Goal: Find specific page/section: Find specific page/section

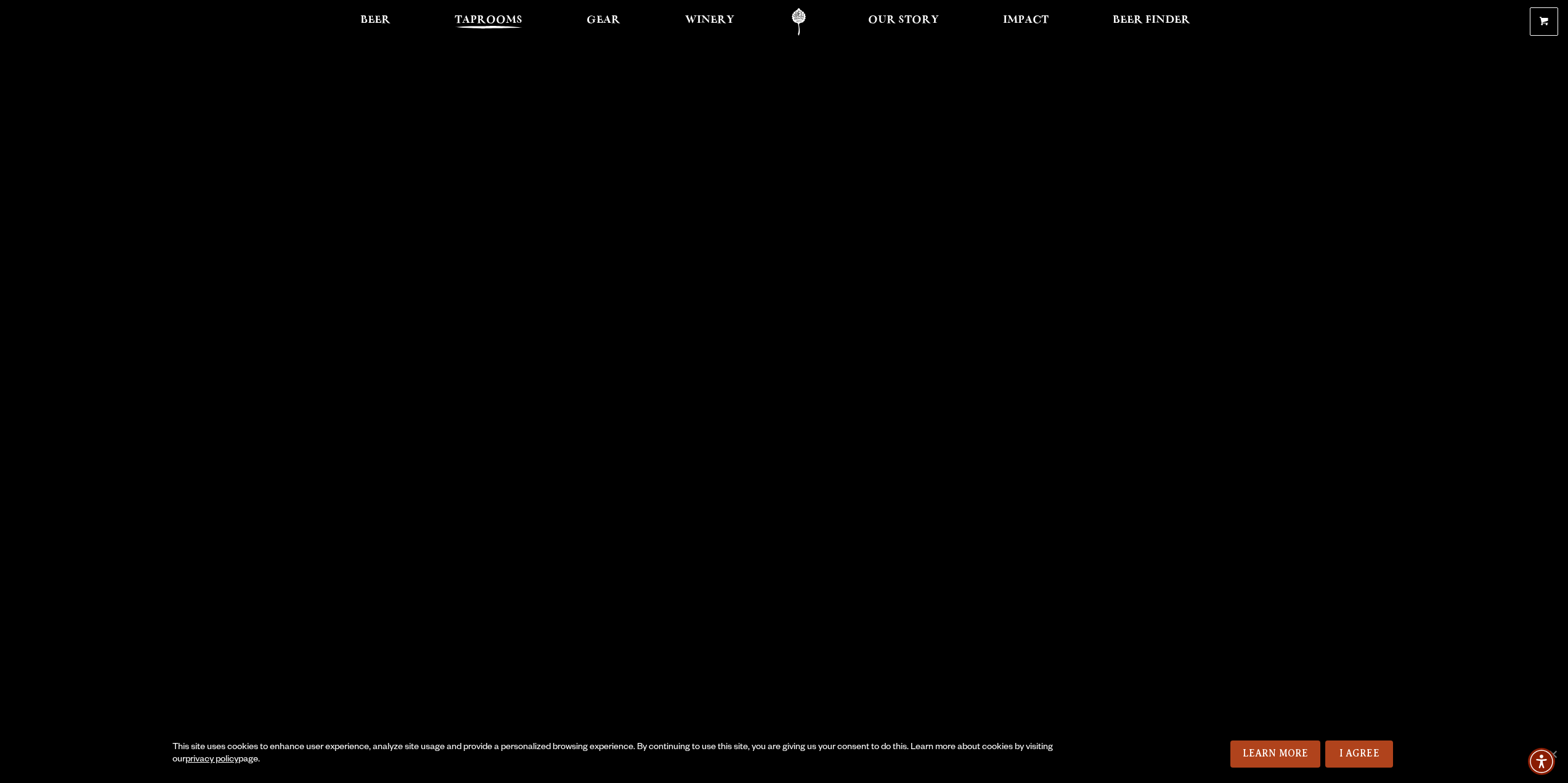
click at [492, 21] on span "Taprooms" at bounding box center [489, 20] width 68 height 10
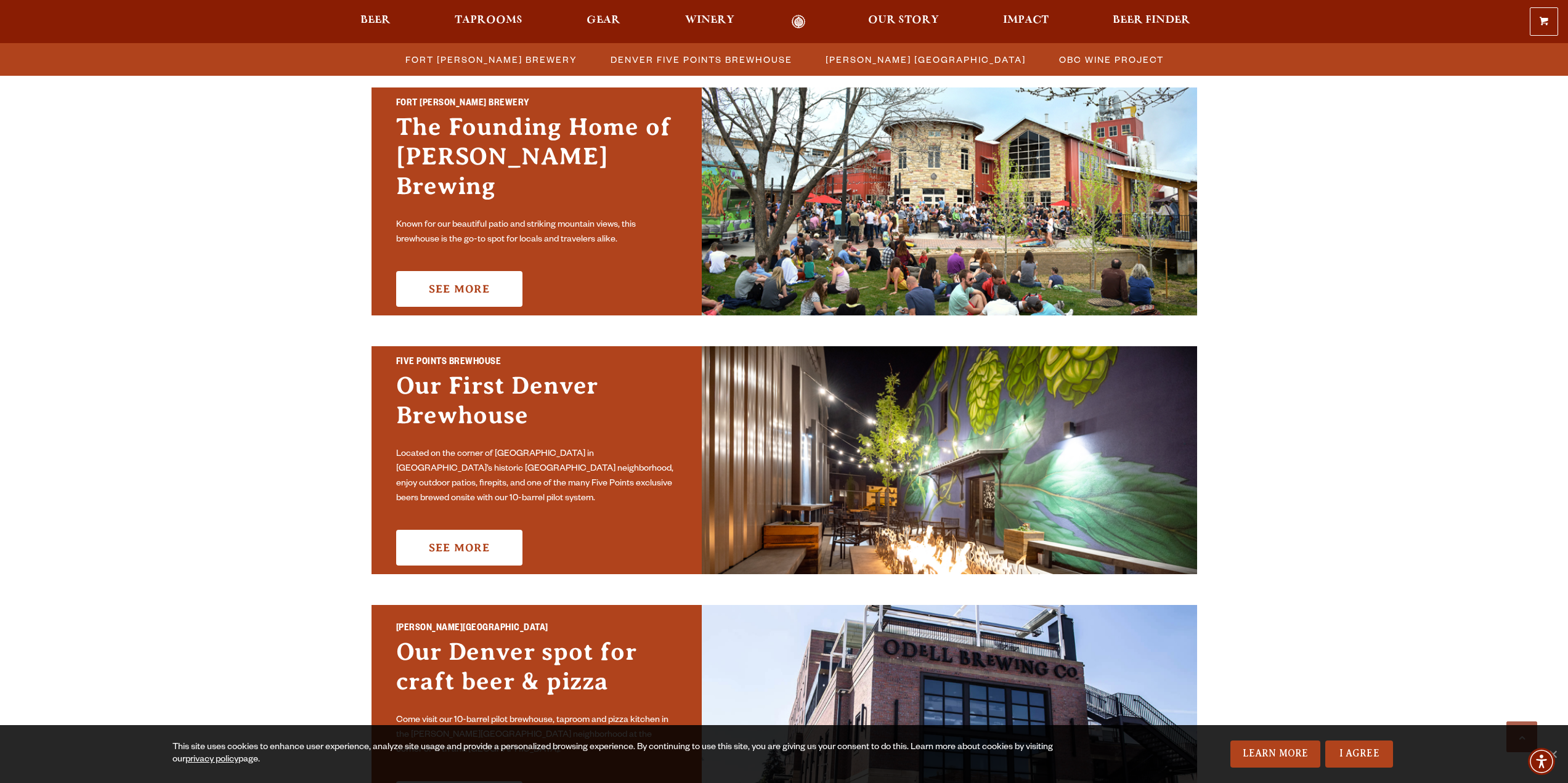
scroll to position [308, 0]
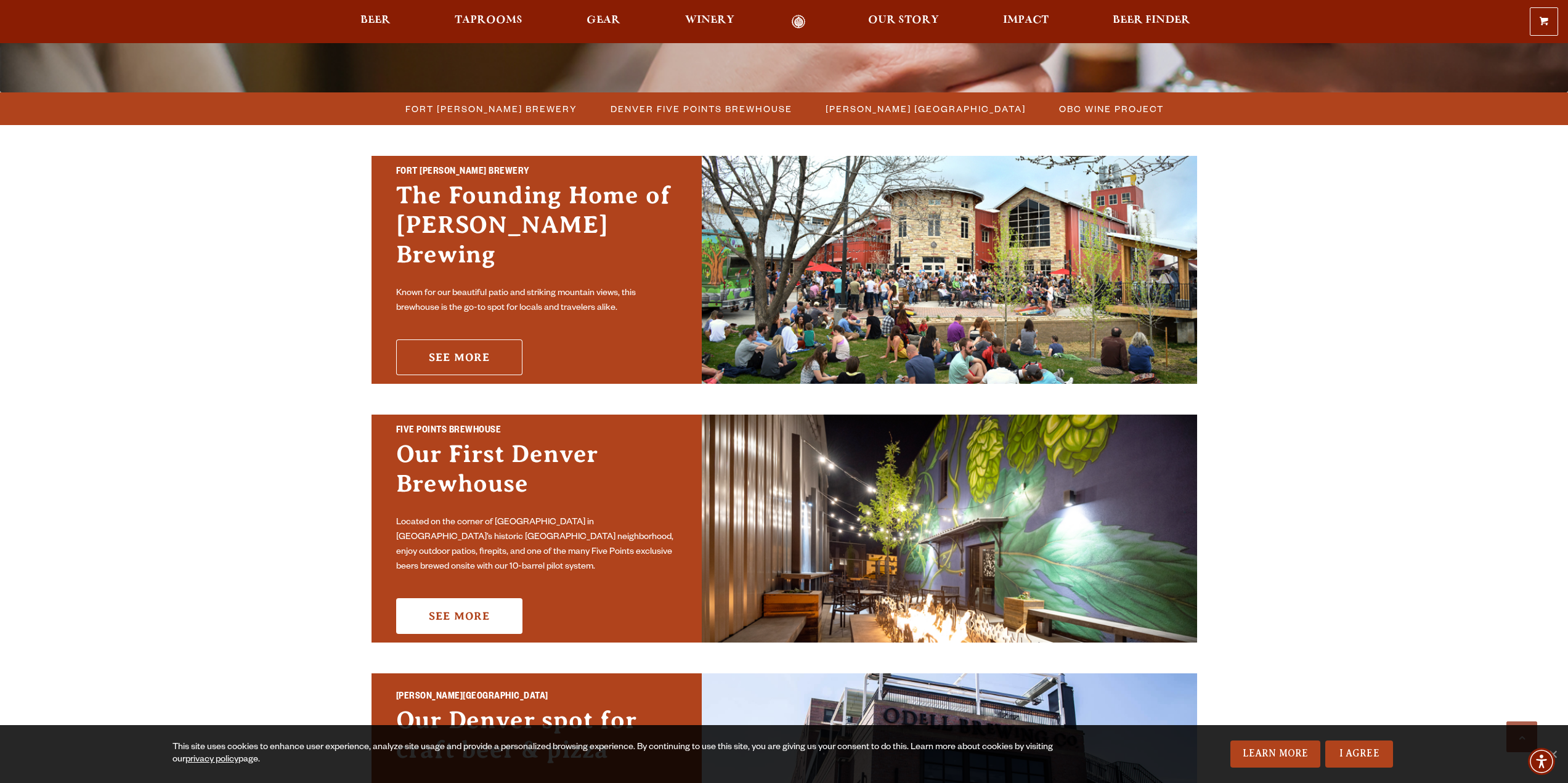
click at [463, 340] on link "See More" at bounding box center [459, 357] width 126 height 35
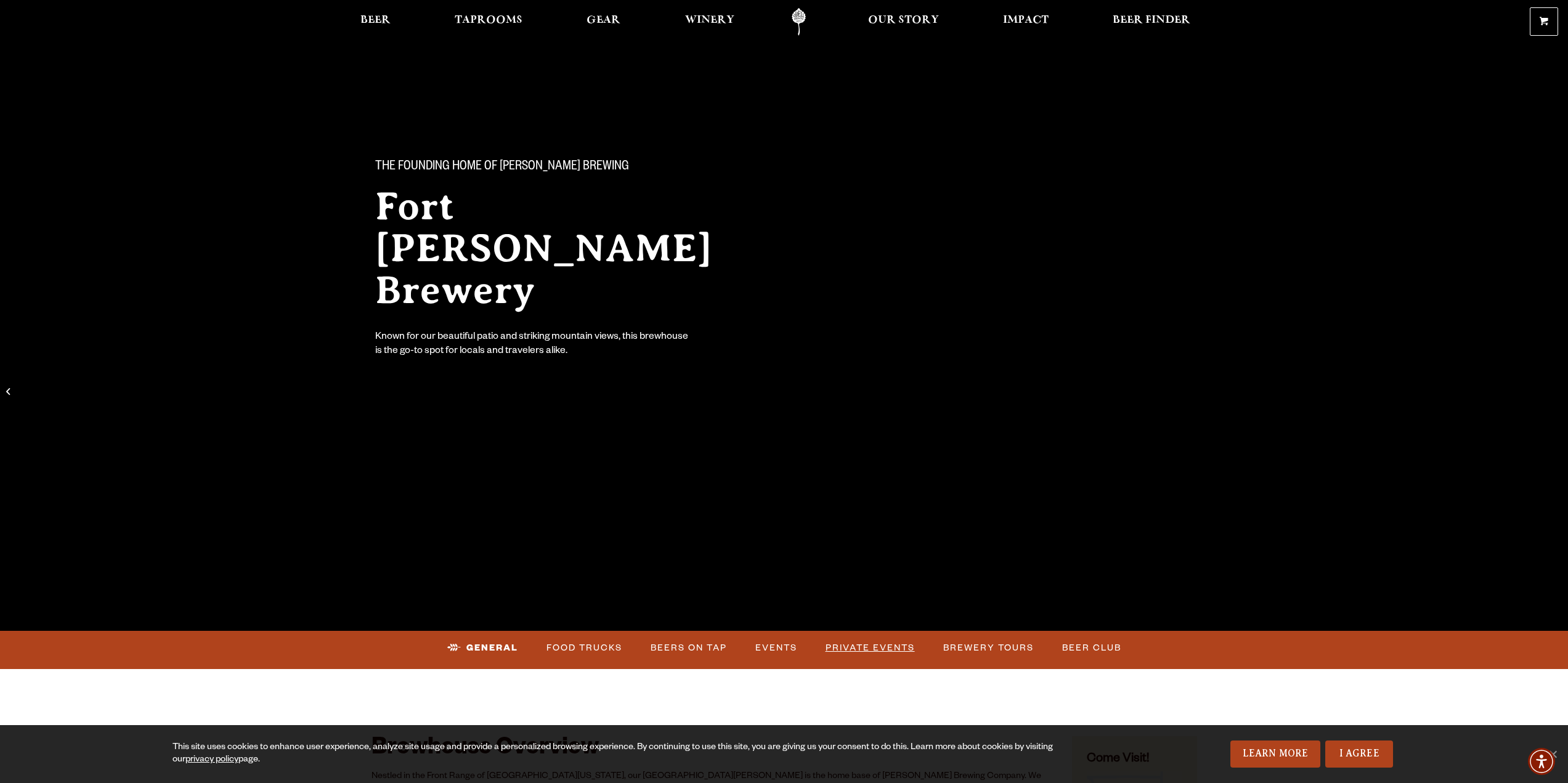
click at [853, 642] on link "Private Events" at bounding box center [870, 648] width 99 height 28
click at [744, 642] on link "Events" at bounding box center [754, 648] width 52 height 28
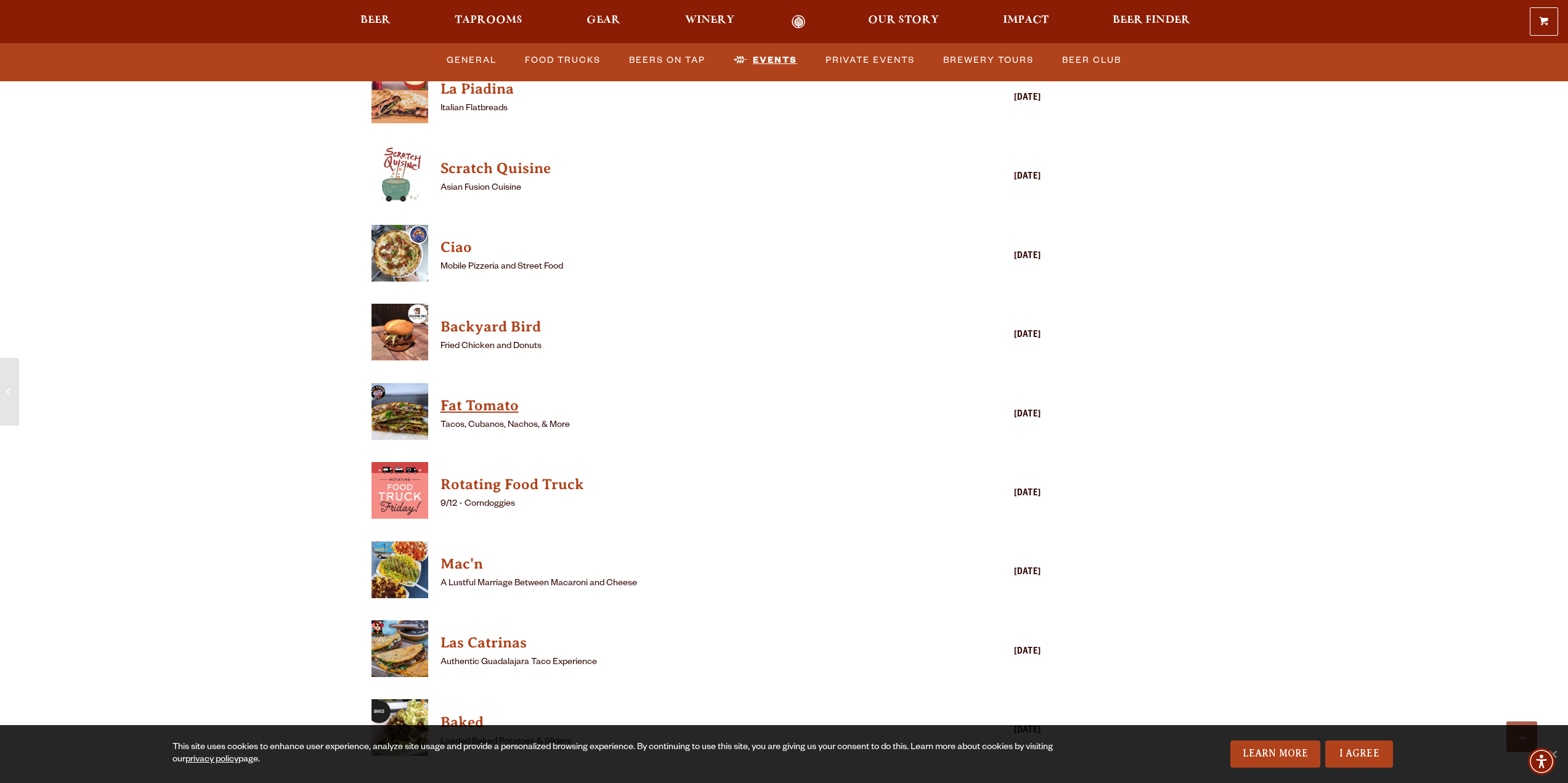
scroll to position [2995, 0]
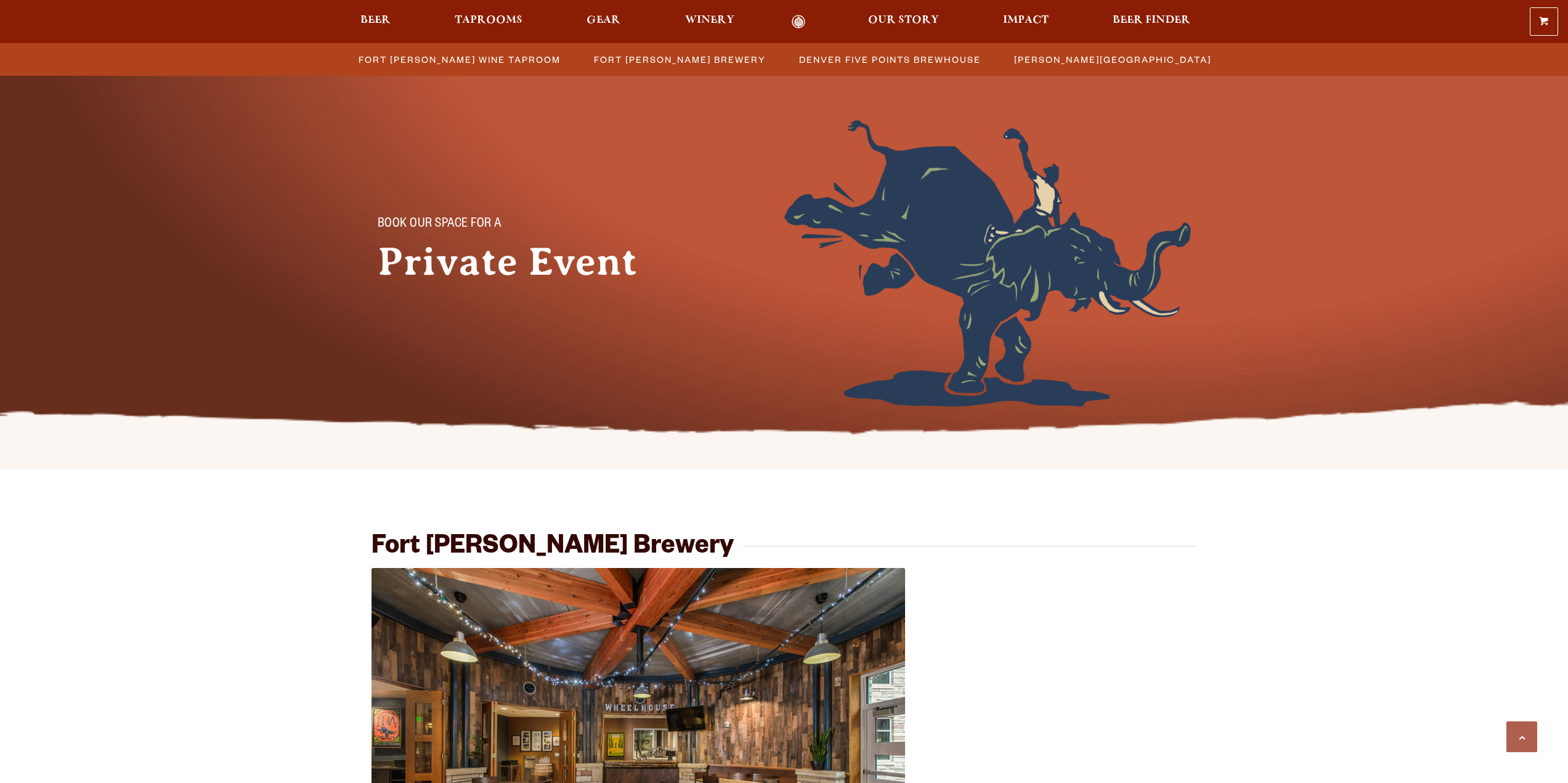
scroll to position [475, 0]
